Goal: Use online tool/utility: Use online tool/utility

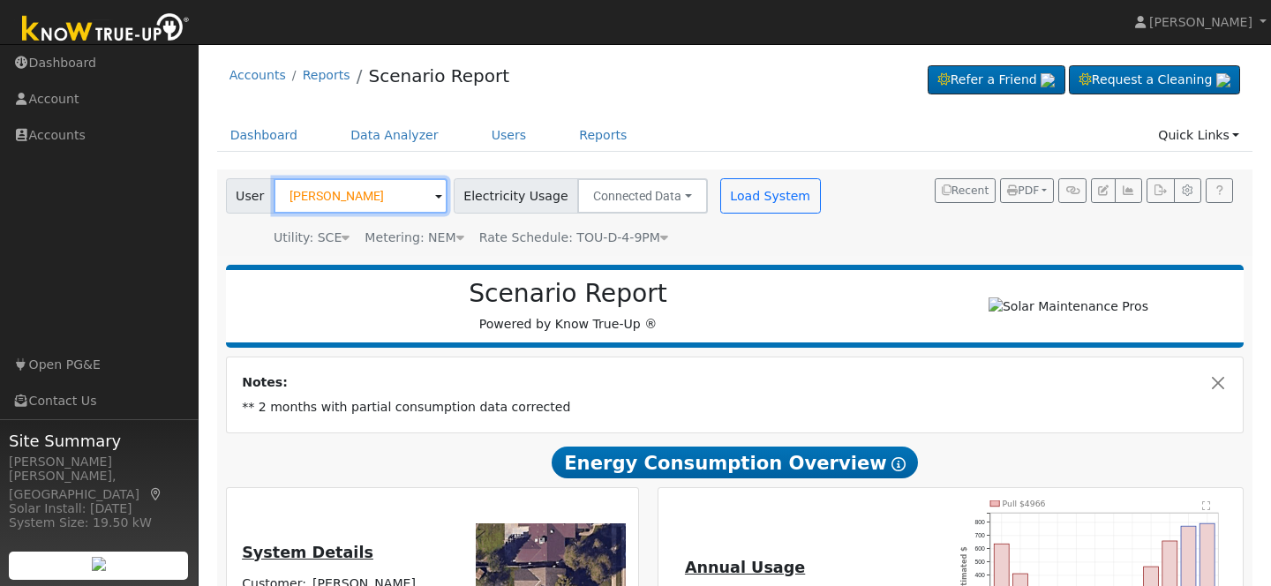
click at [396, 199] on input "[PERSON_NAME]" at bounding box center [361, 195] width 174 height 35
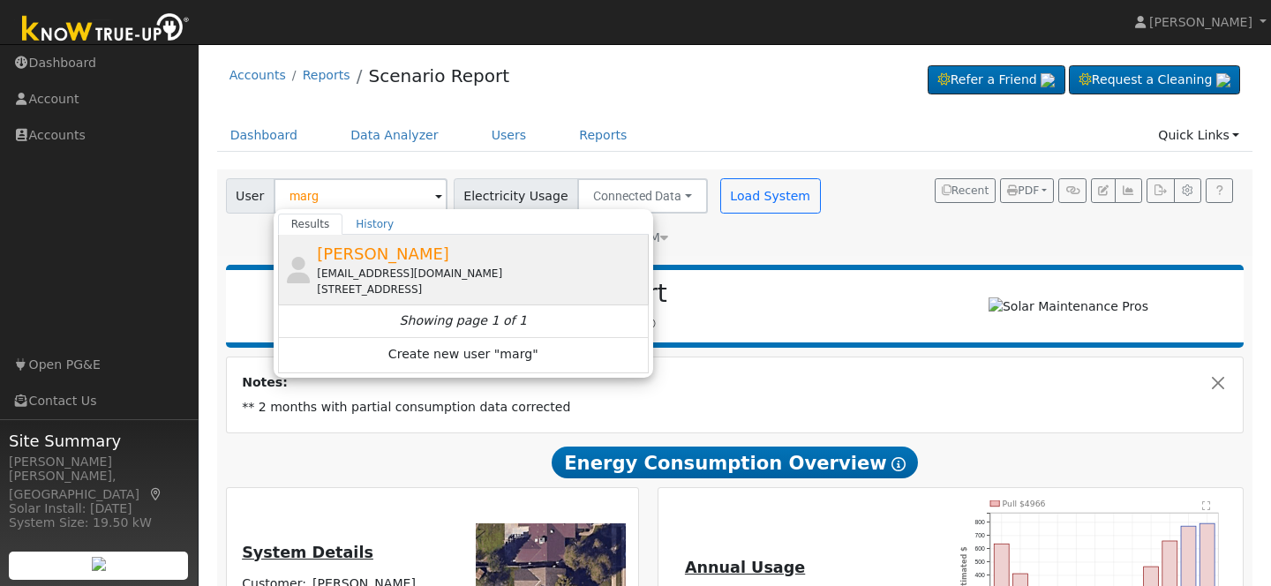
click at [376, 253] on span "[PERSON_NAME]" at bounding box center [383, 254] width 132 height 19
type input "[PERSON_NAME]"
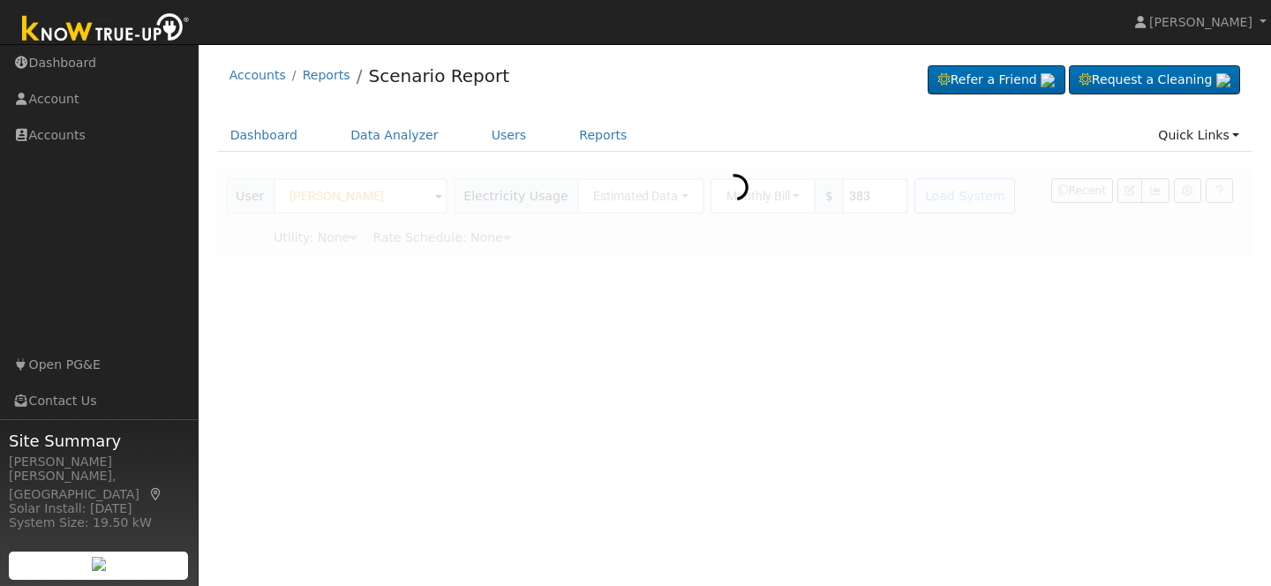
type input "Pacific Gas & Electric"
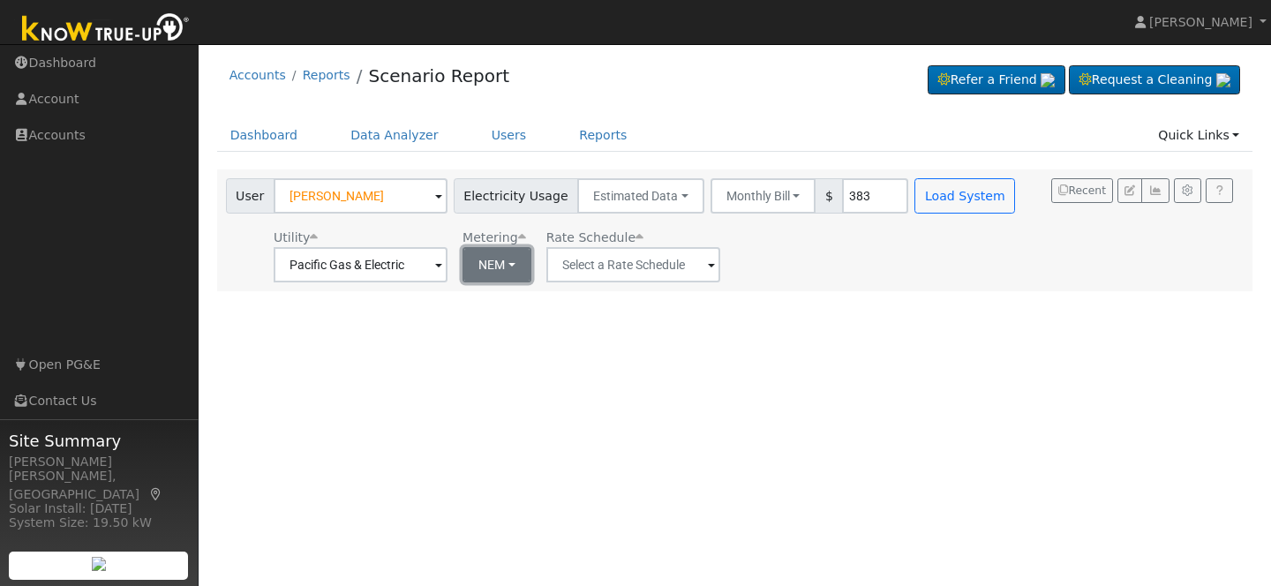
click at [496, 268] on button "NEM" at bounding box center [497, 264] width 69 height 35
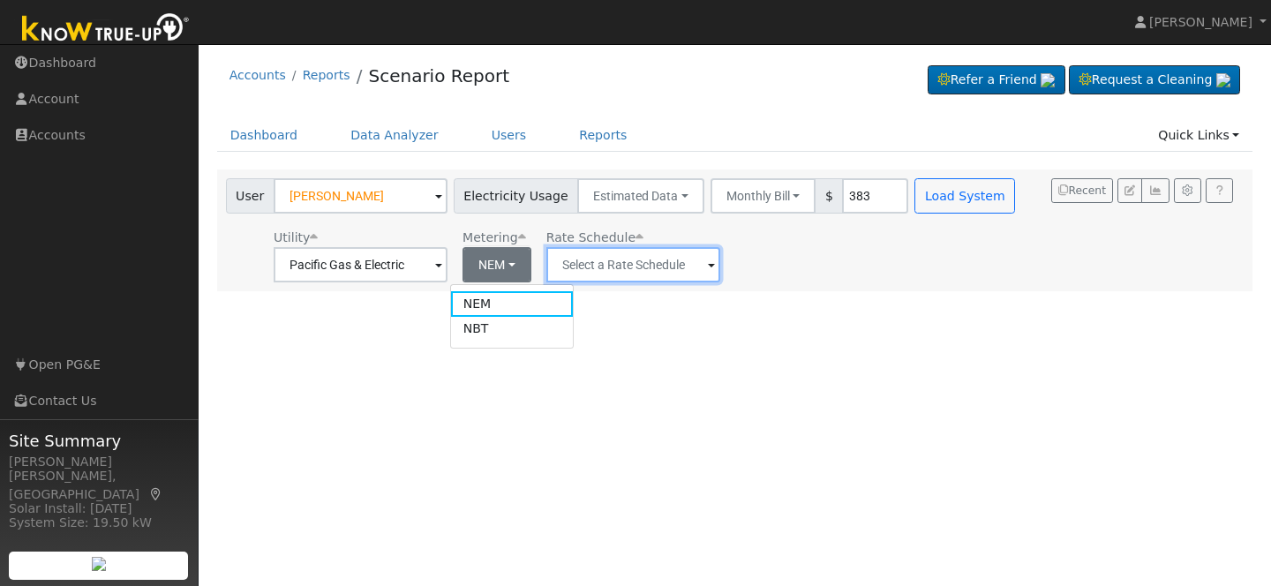
click at [580, 261] on input "text" at bounding box center [634, 264] width 174 height 35
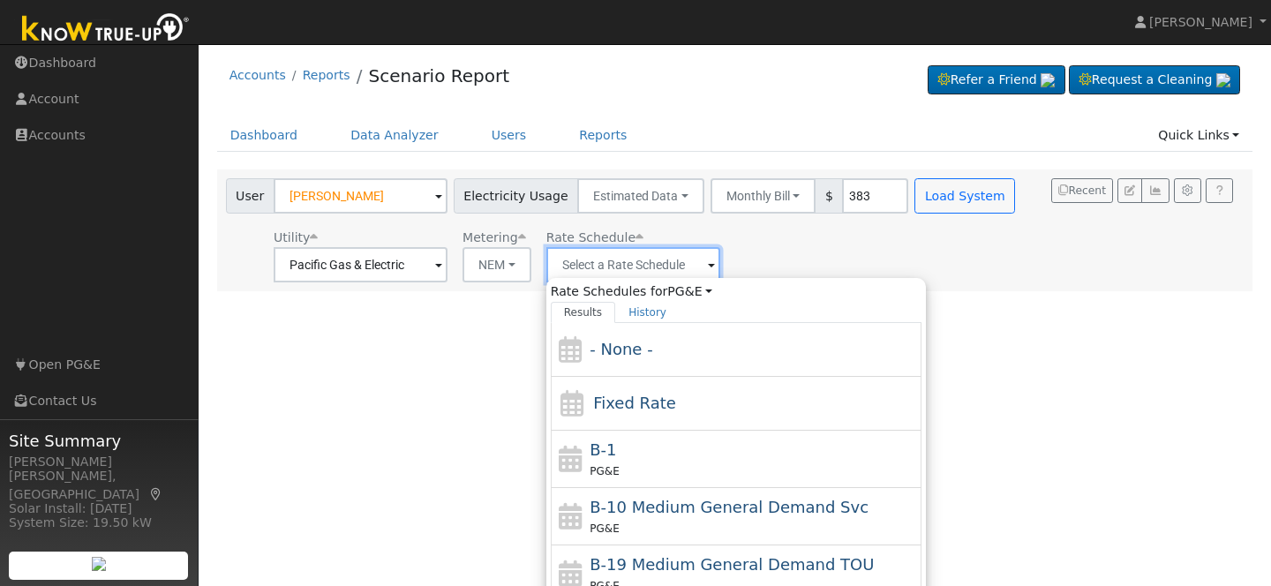
click at [602, 262] on input "text" at bounding box center [634, 264] width 174 height 35
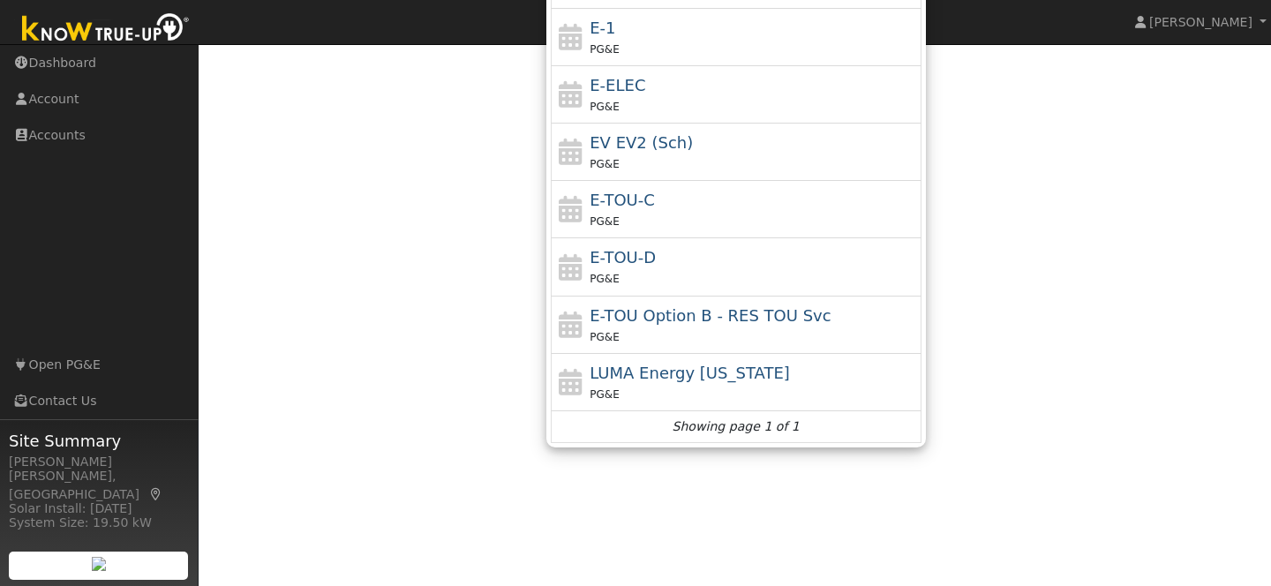
scroll to position [346, 0]
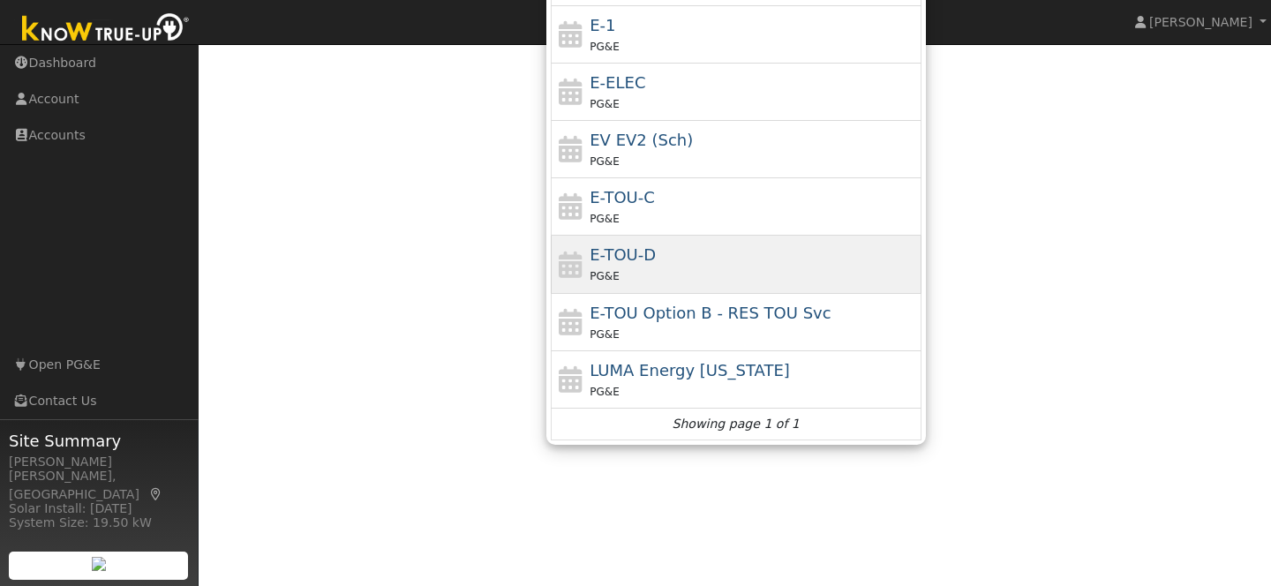
click at [675, 264] on div "E-TOU-D PG&E" at bounding box center [754, 264] width 328 height 42
type input "E-TOU-D"
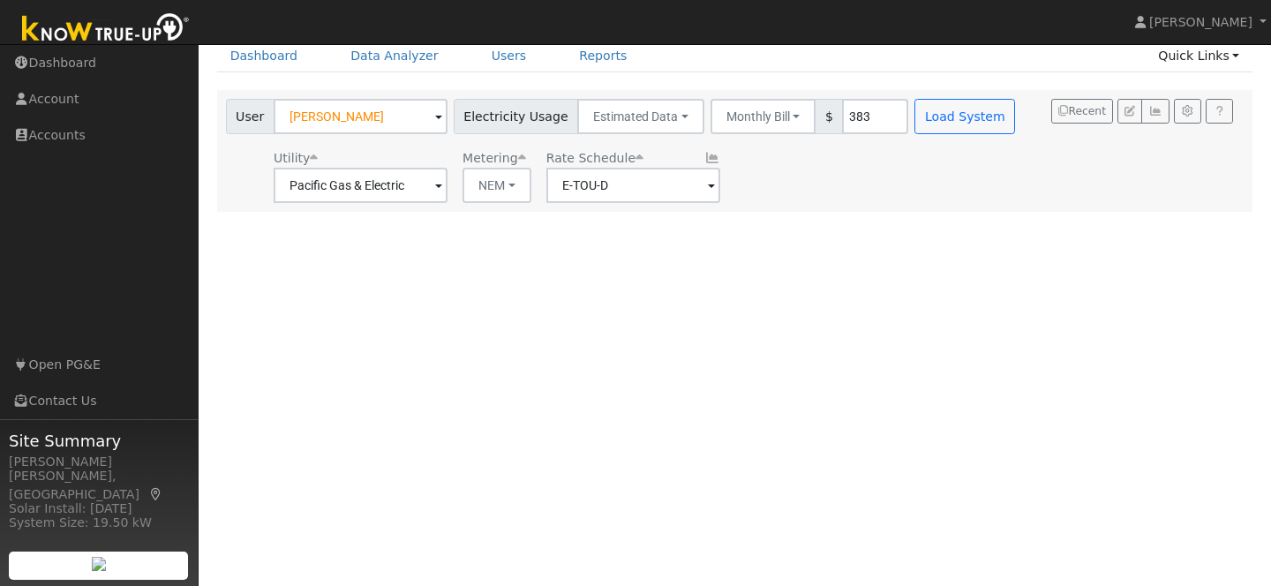
scroll to position [0, 0]
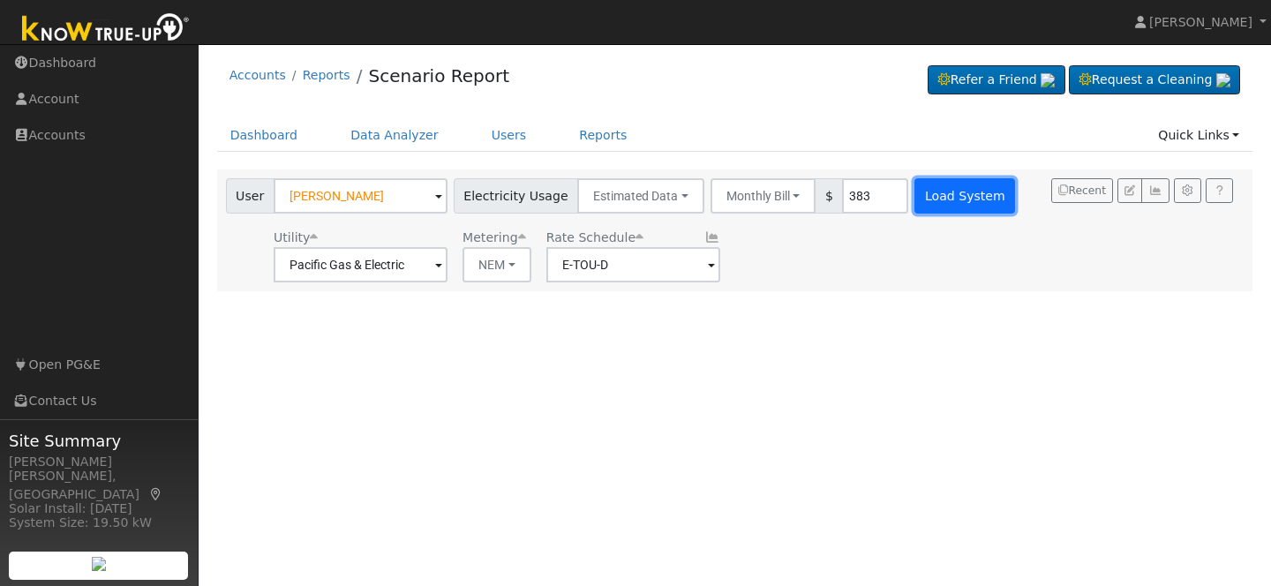
click at [940, 197] on button "Load System" at bounding box center [965, 195] width 101 height 35
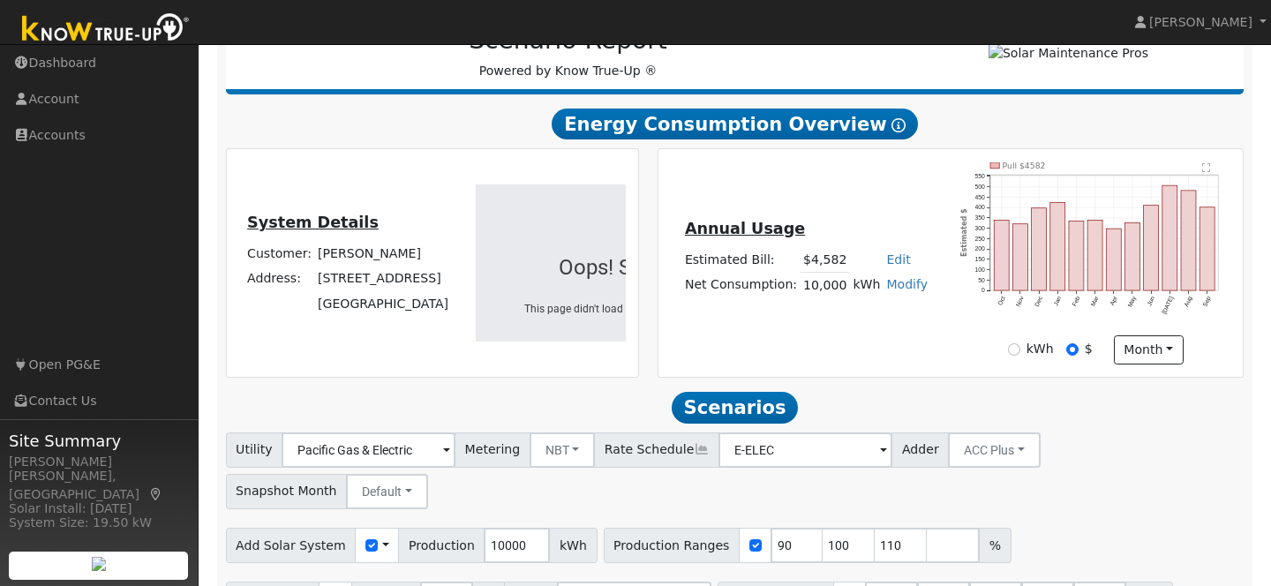
scroll to position [289, 0]
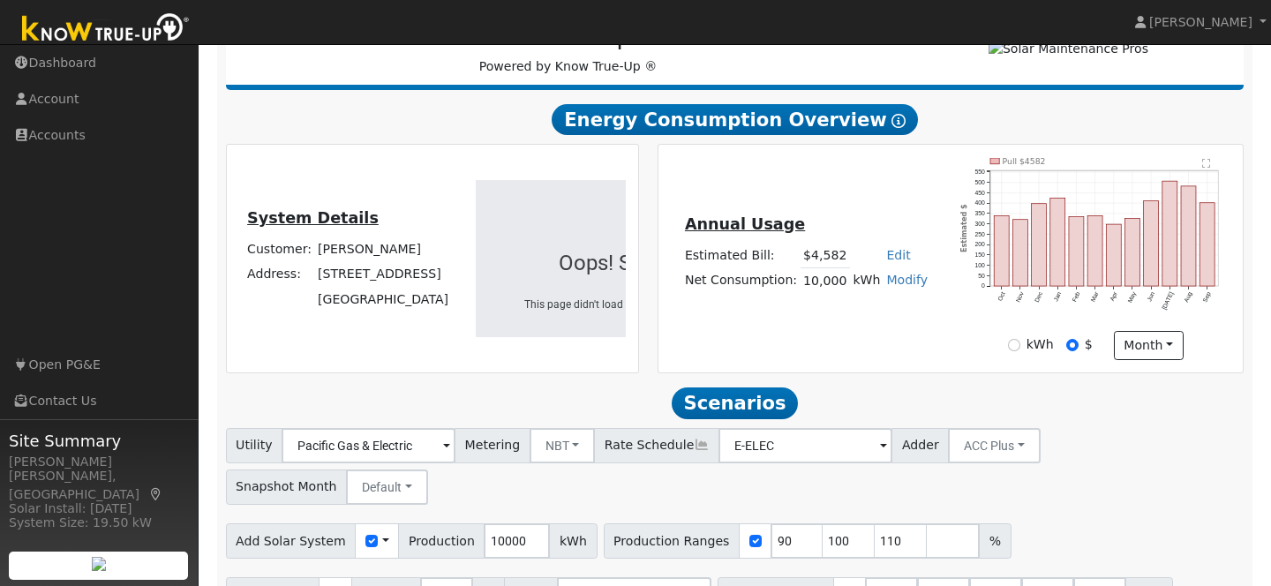
click at [880, 453] on span at bounding box center [883, 447] width 7 height 20
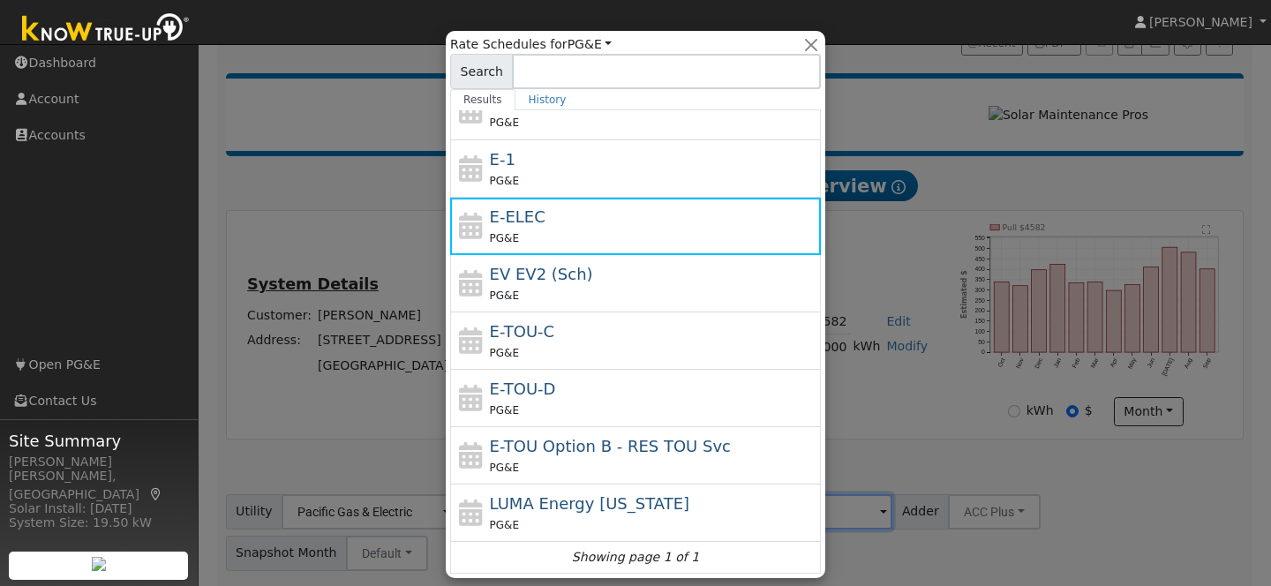
scroll to position [230, 0]
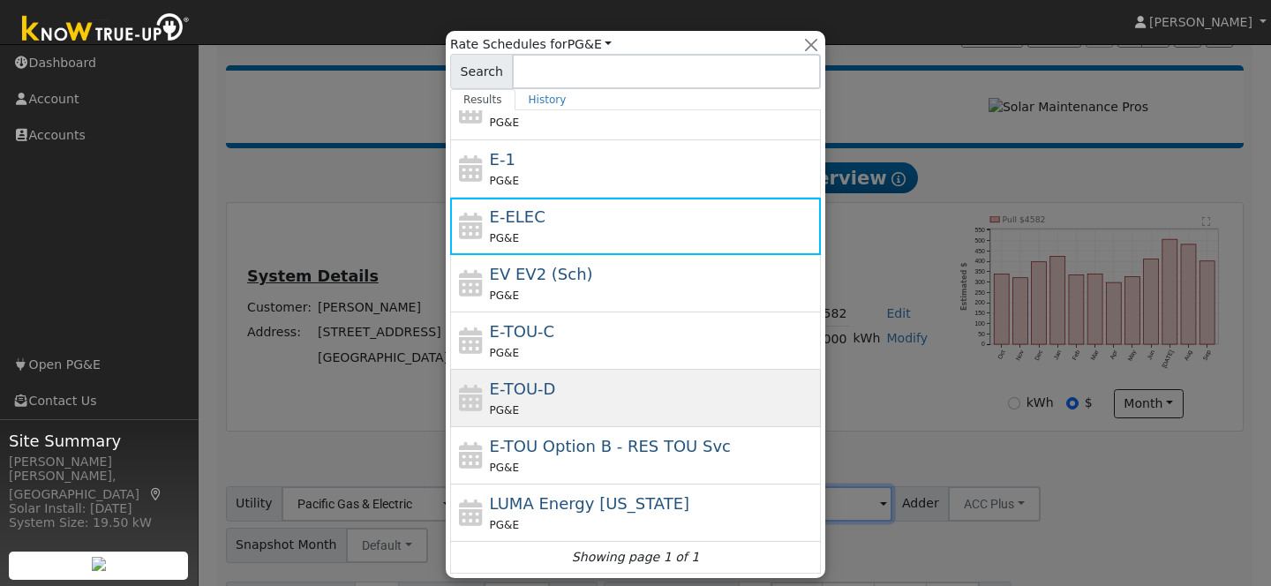
click at [565, 378] on div "E-TOU-D PG&E" at bounding box center [654, 398] width 328 height 42
type input "E-TOU-D"
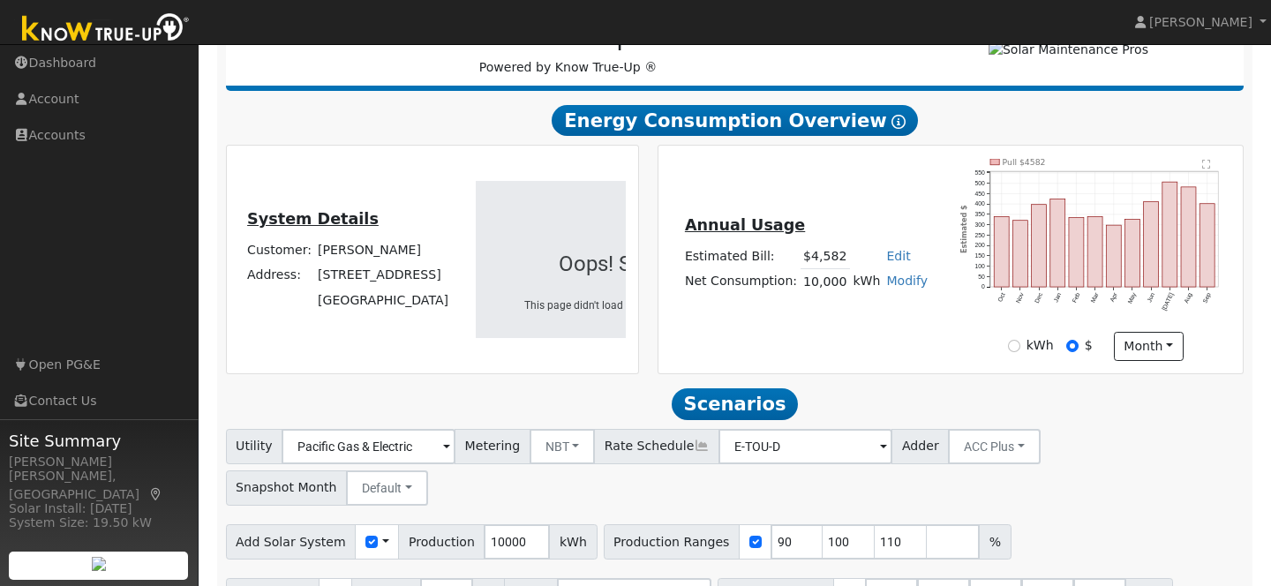
scroll to position [341, 0]
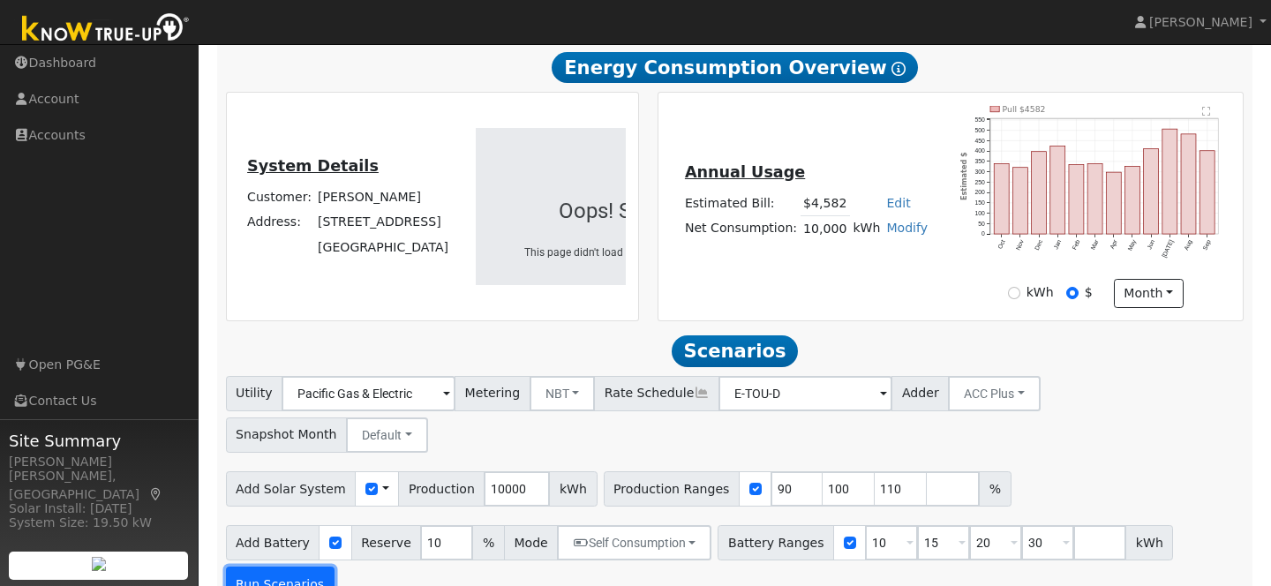
click at [302, 567] on button "Run Scenarios" at bounding box center [280, 584] width 109 height 35
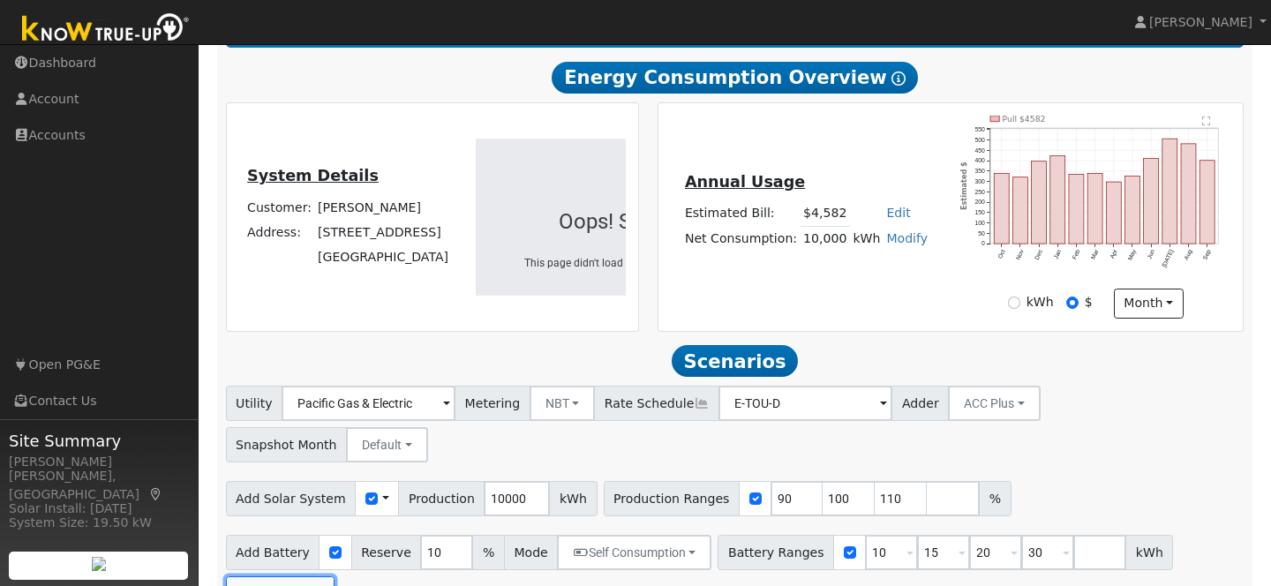
scroll to position [391, 0]
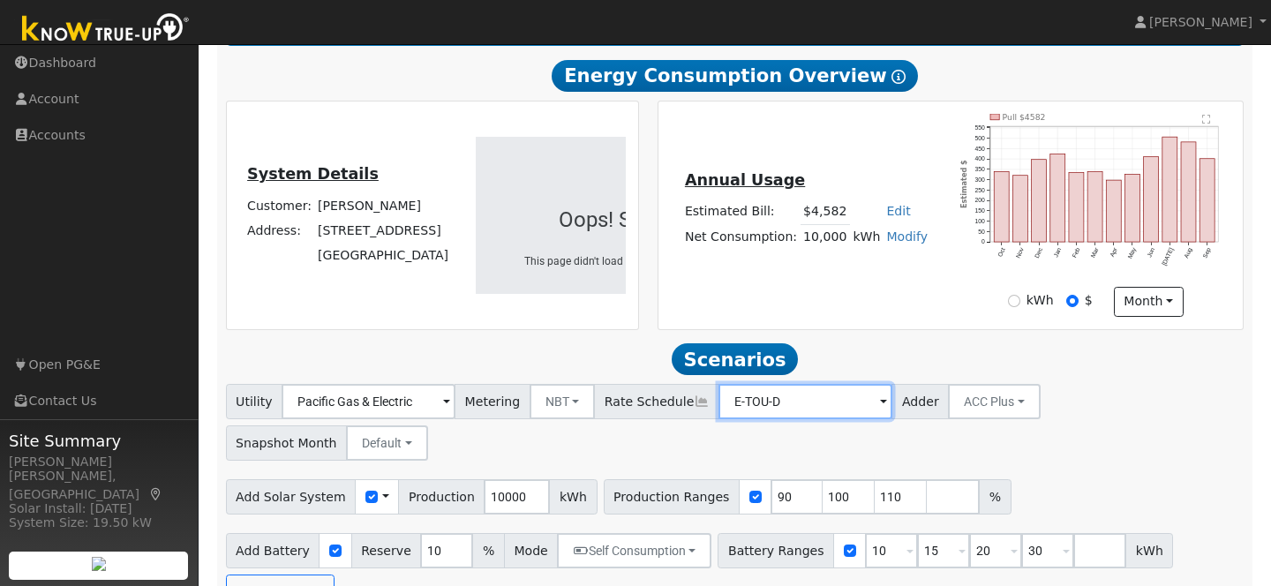
click at [818, 411] on input "E-TOU-D" at bounding box center [806, 401] width 174 height 35
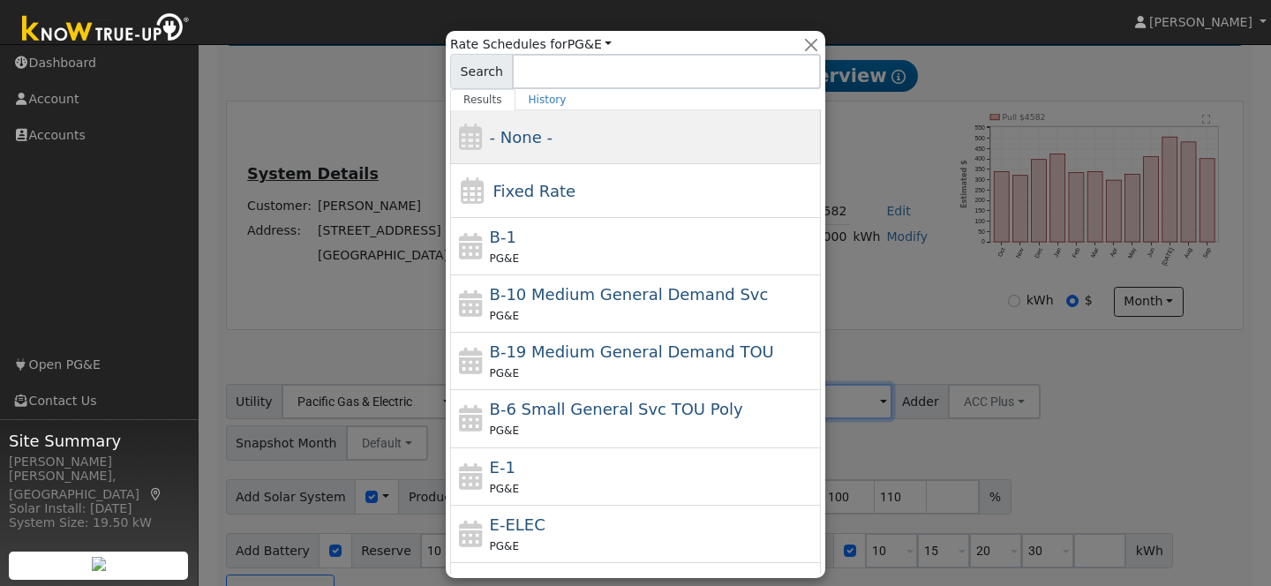
click at [595, 159] on div "- None -" at bounding box center [635, 137] width 371 height 54
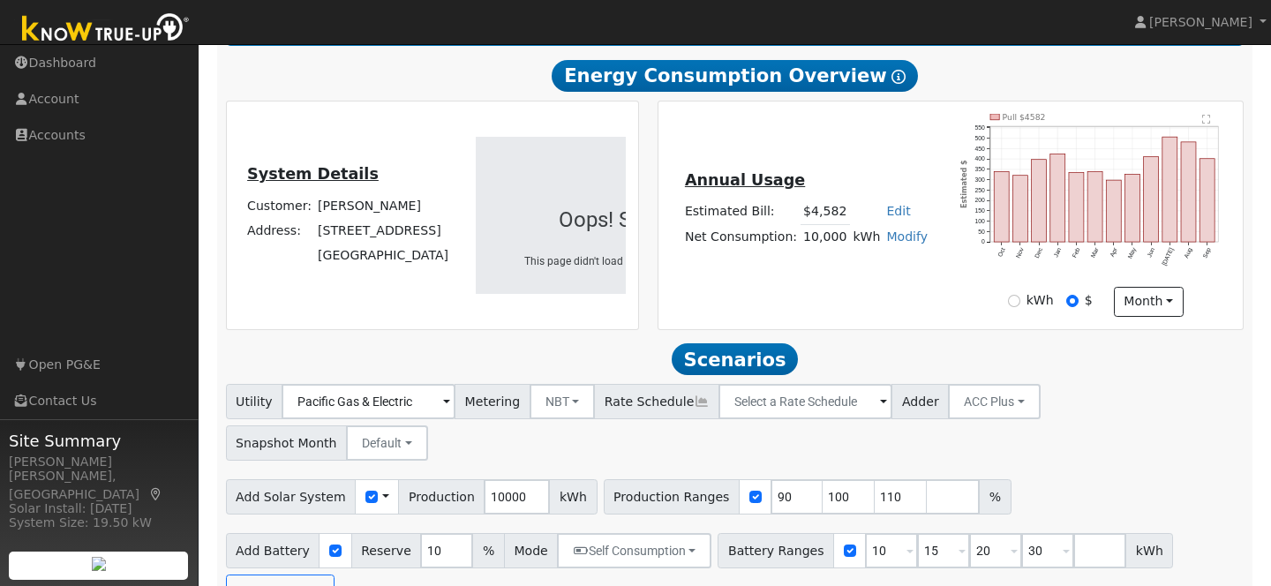
scroll to position [399, 0]
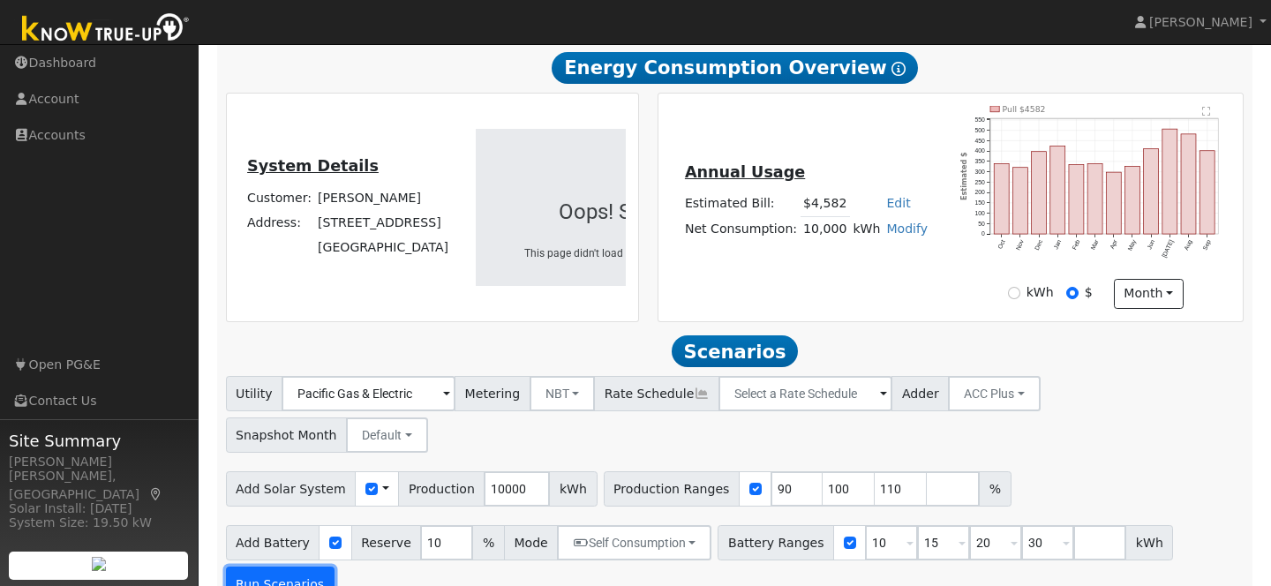
click at [301, 567] on button "Run Scenarios" at bounding box center [280, 584] width 109 height 35
click at [834, 404] on input "text" at bounding box center [806, 393] width 174 height 35
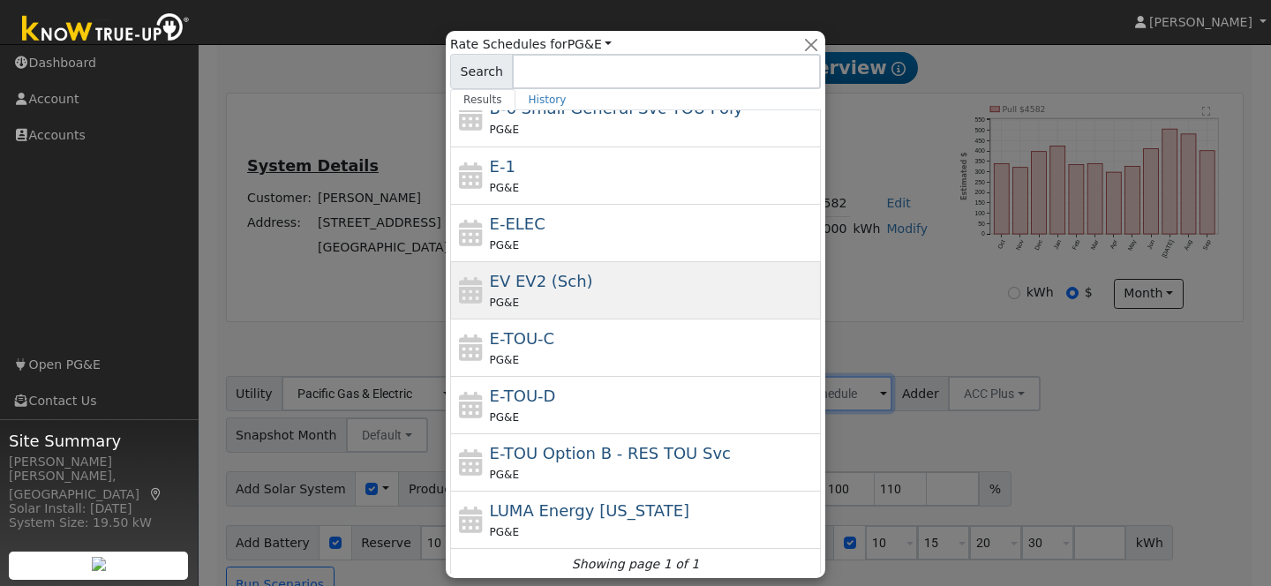
scroll to position [308, 0]
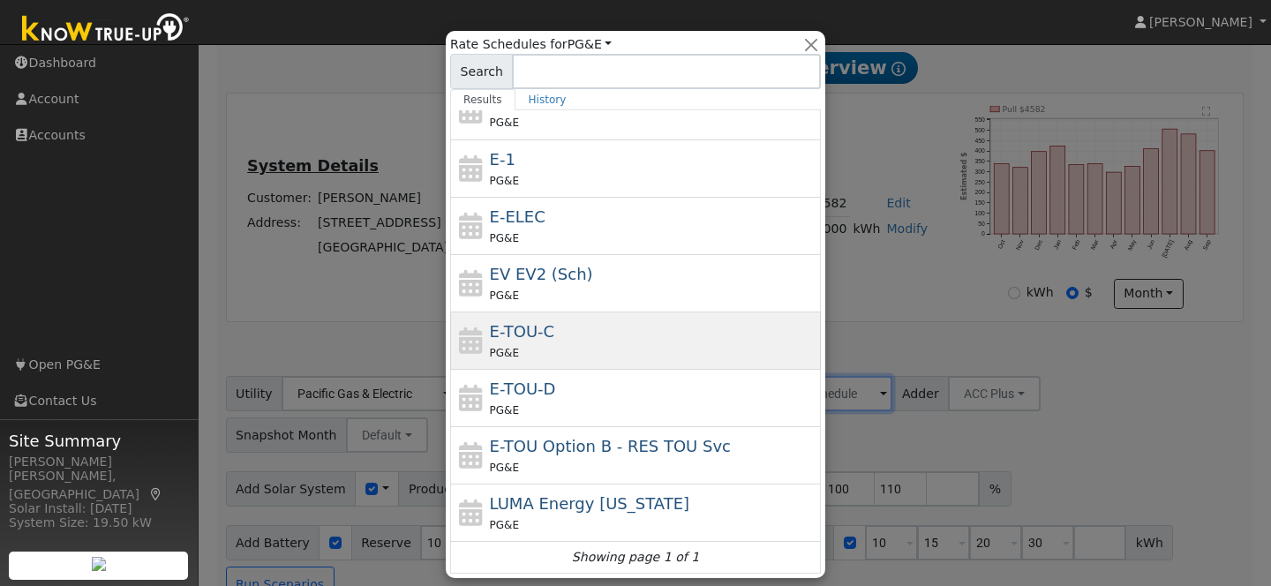
click at [592, 333] on div "E-TOU-C PG&E" at bounding box center [654, 341] width 328 height 42
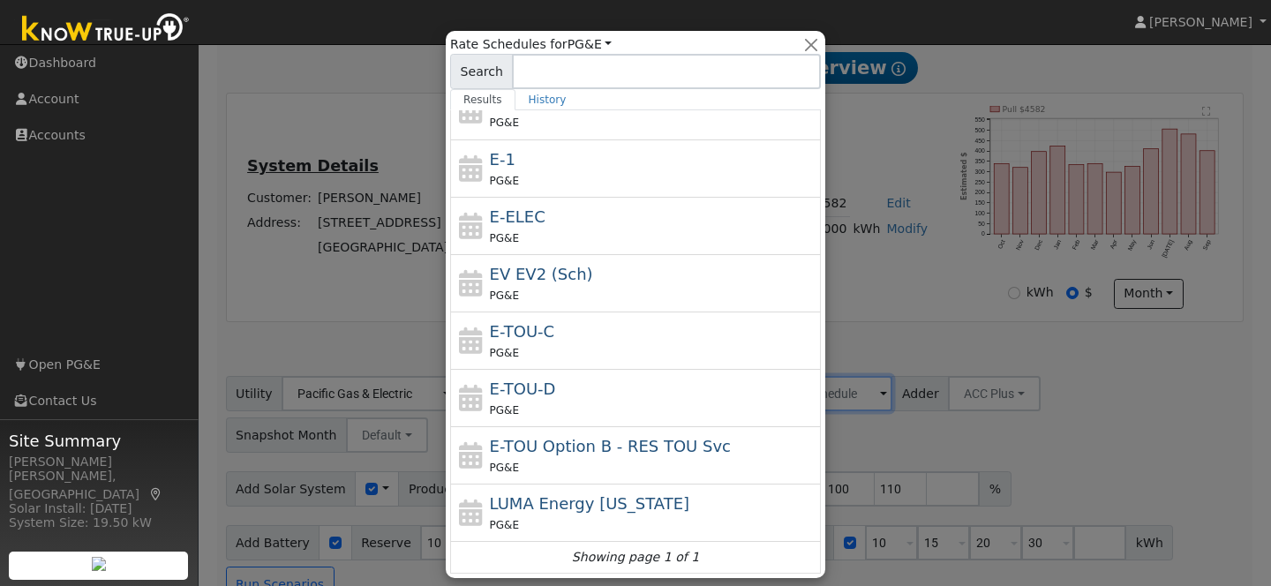
type input "E-TOU-C"
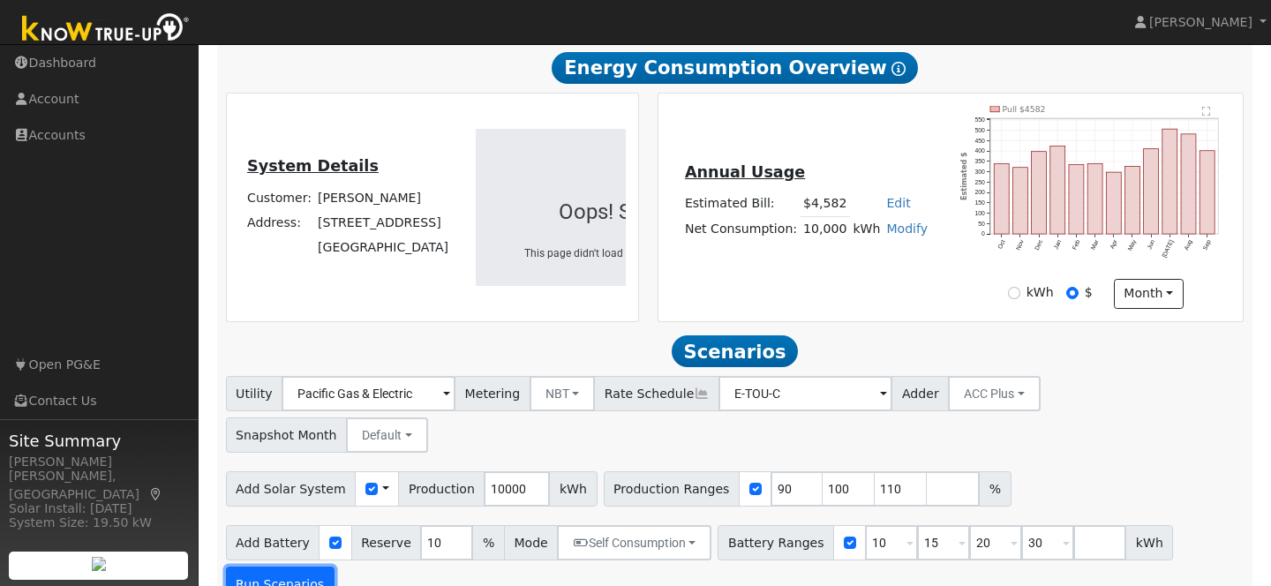
click at [284, 567] on button "Run Scenarios" at bounding box center [280, 584] width 109 height 35
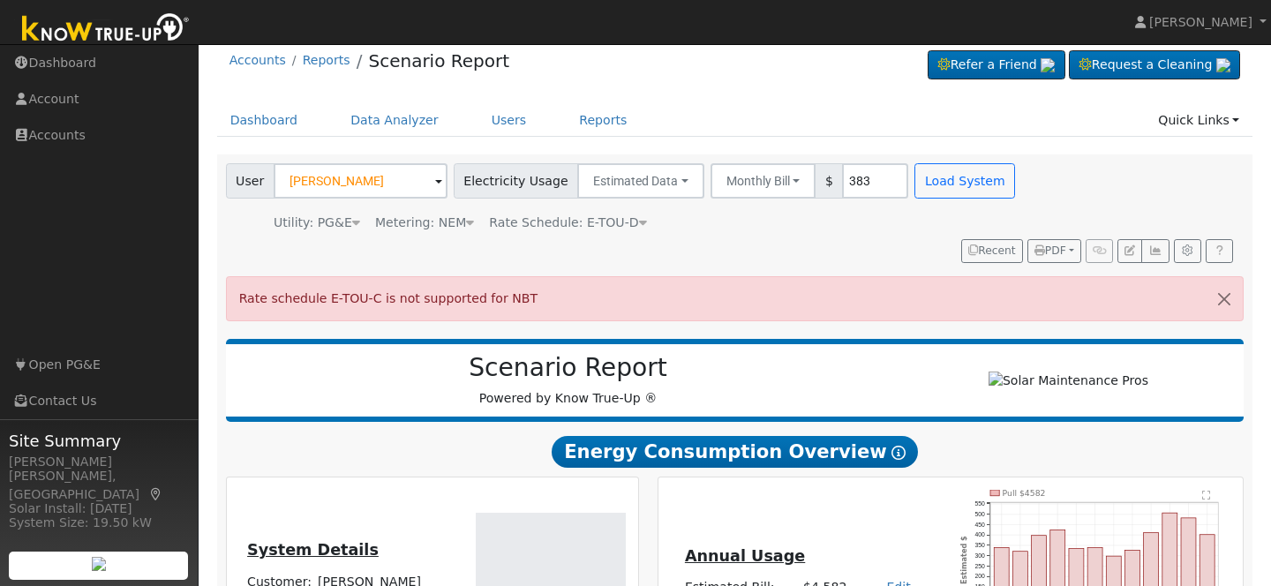
scroll to position [0, 0]
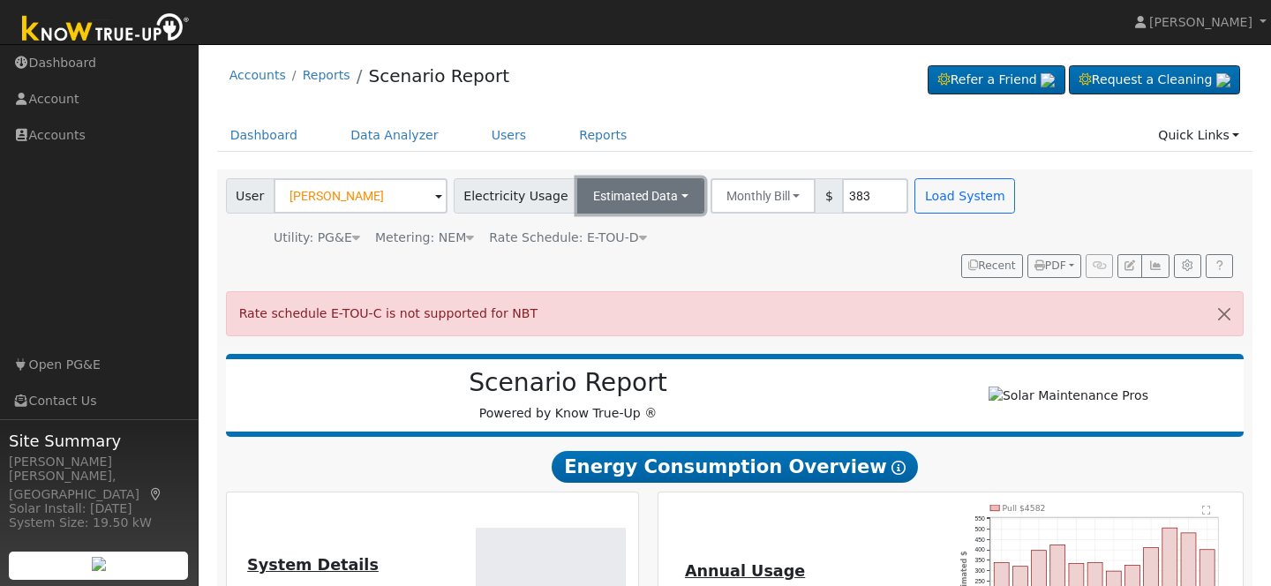
click at [639, 187] on button "Estimated Data" at bounding box center [640, 195] width 127 height 35
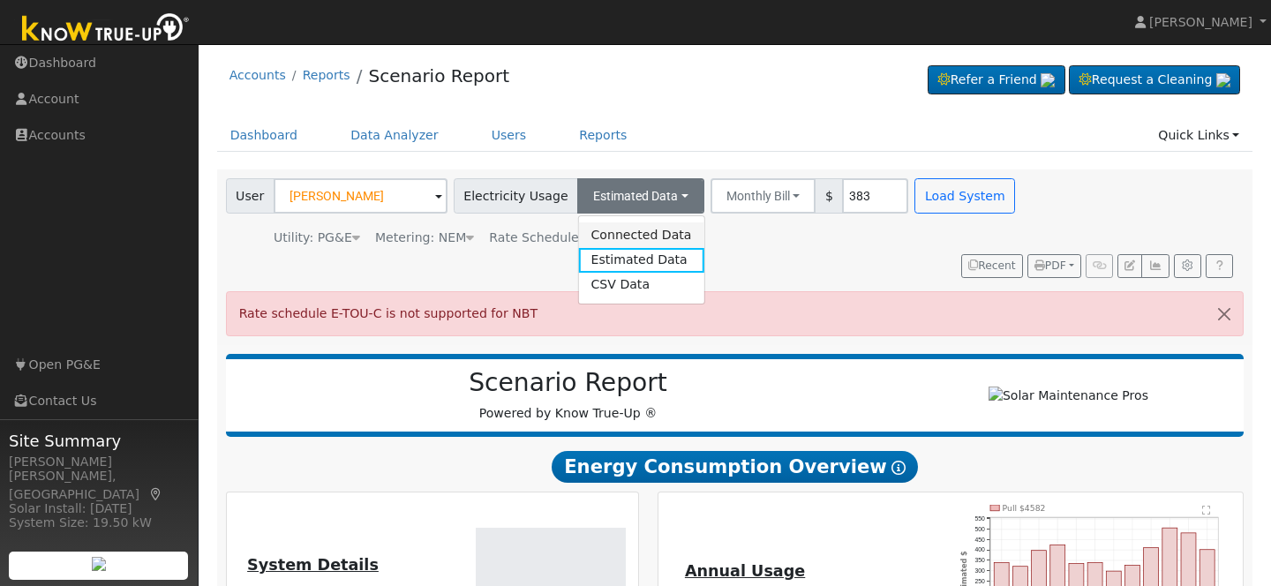
click at [625, 234] on link "Connected Data" at bounding box center [640, 234] width 125 height 25
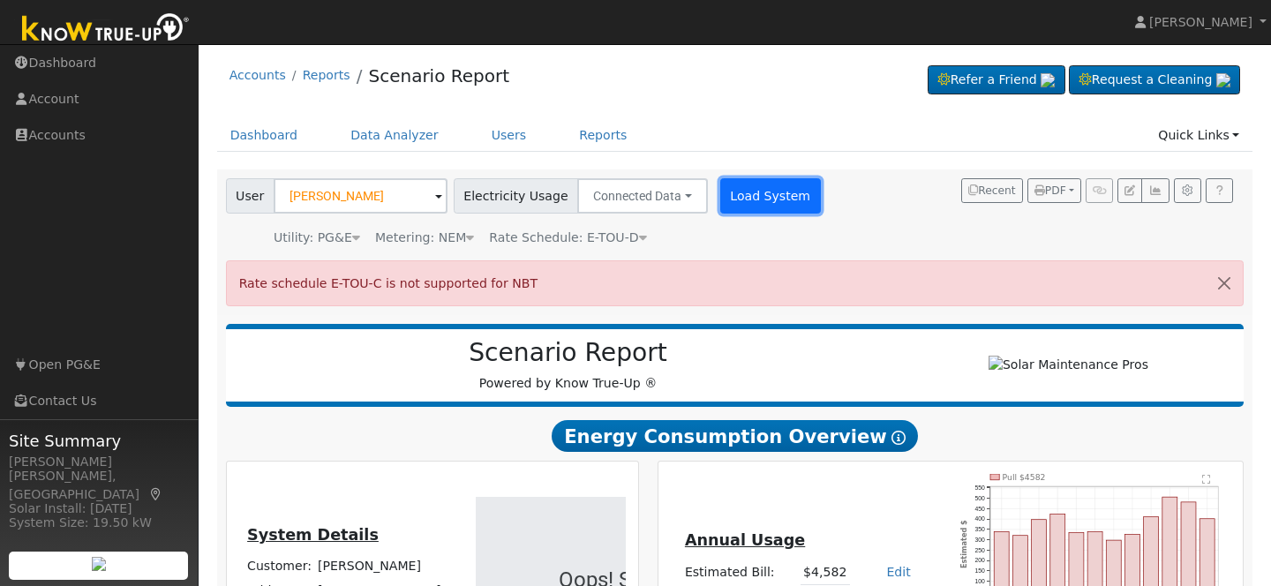
click at [742, 194] on button "Load System" at bounding box center [770, 195] width 101 height 35
